Goal: Information Seeking & Learning: Learn about a topic

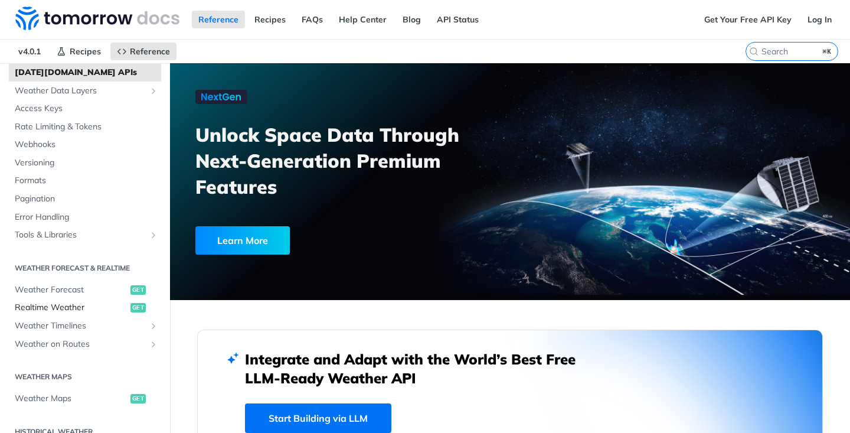
scroll to position [67, 0]
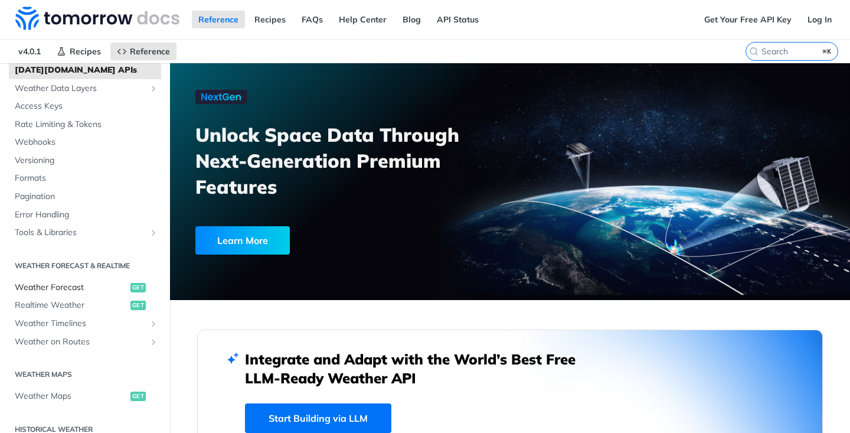
click at [76, 290] on span "Weather Forecast" at bounding box center [71, 288] width 113 height 12
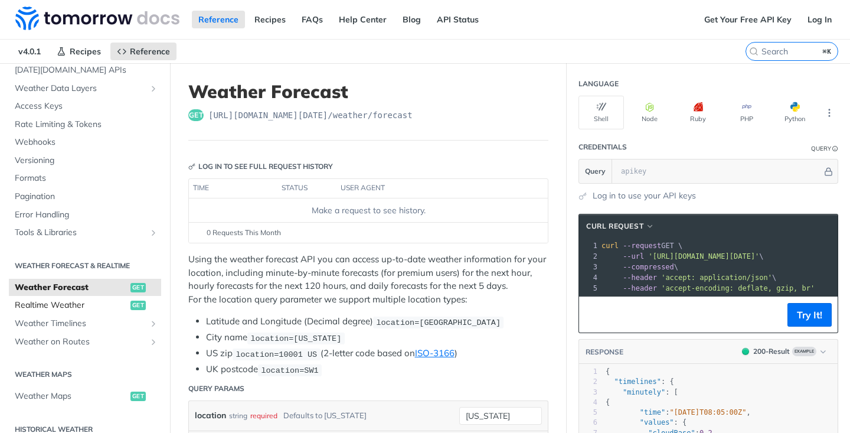
click at [84, 304] on span "Realtime Weather" at bounding box center [71, 305] width 113 height 12
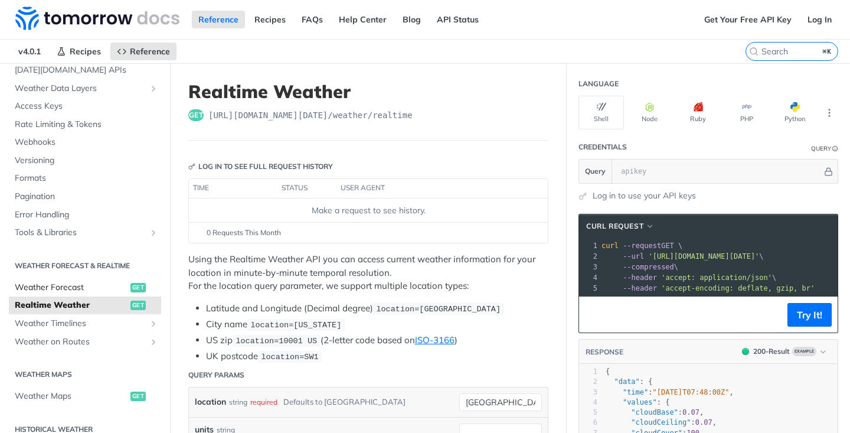
click at [93, 292] on span "Weather Forecast" at bounding box center [71, 288] width 113 height 12
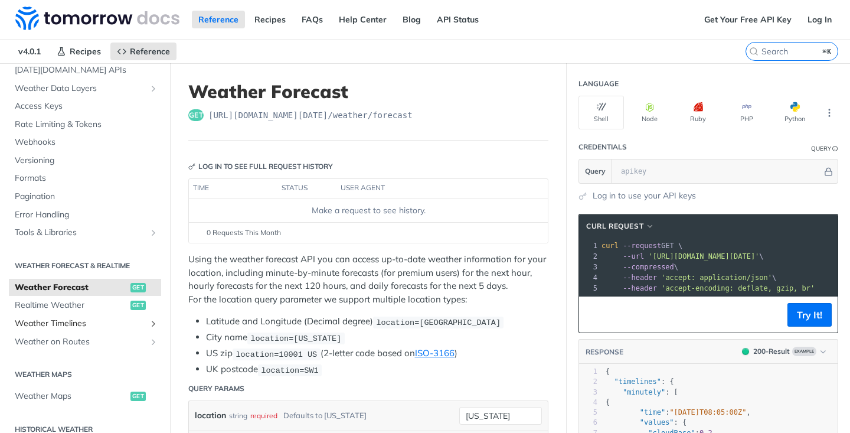
click at [105, 322] on span "Weather Timelines" at bounding box center [80, 324] width 131 height 12
